Goal: Communication & Community: Answer question/provide support

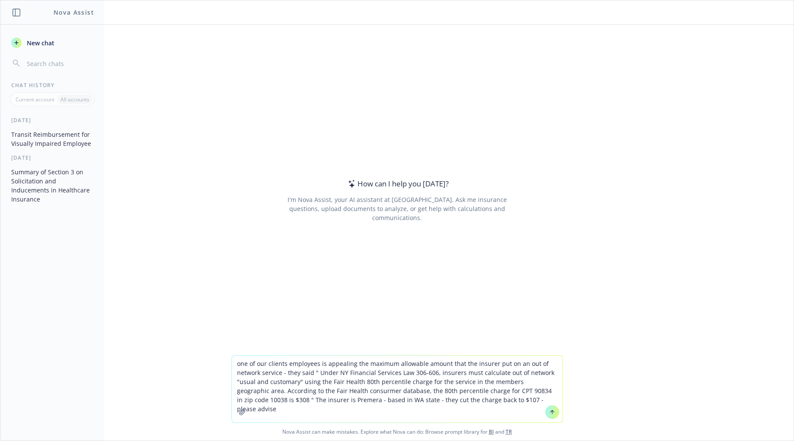
type textarea "one of our clients employees is appealing the maximum allowable amount that the…"
click at [549, 411] on icon at bounding box center [552, 412] width 6 height 6
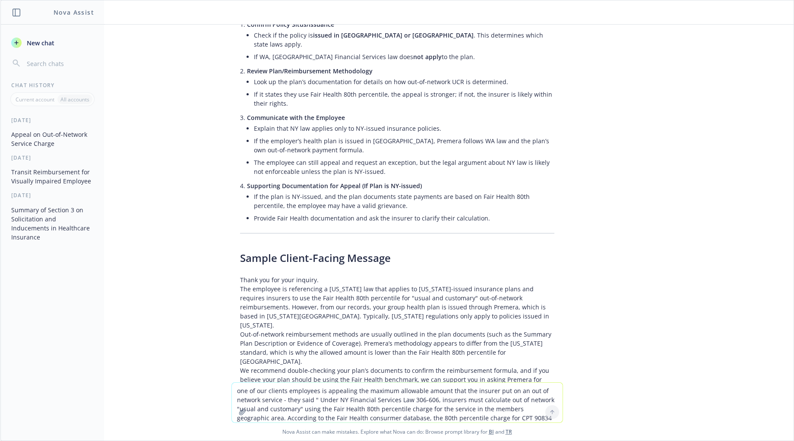
scroll to position [518, 0]
